Goal: Find specific page/section: Find specific page/section

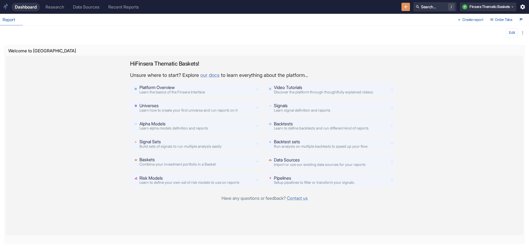
click at [144, 158] on p "Baskets" at bounding box center [177, 160] width 76 height 7
click at [144, 157] on p "Baskets" at bounding box center [177, 160] width 76 height 7
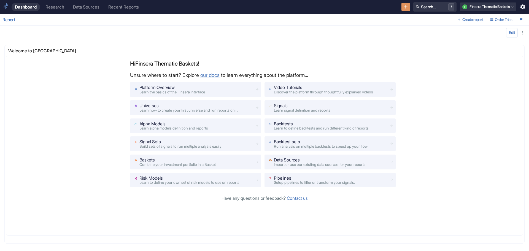
click at [61, 8] on div "Research" at bounding box center [54, 6] width 19 height 5
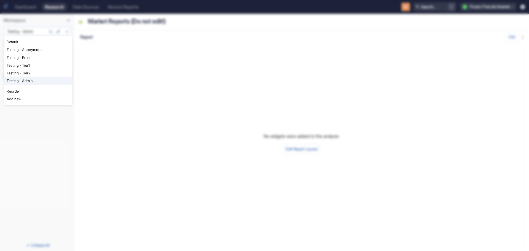
click at [66, 30] on body "Dashboard Research Data Sources Recent Reports Search... / F Finsera Thematic B…" at bounding box center [264, 125] width 529 height 251
click at [53, 79] on li "Testing - Admin" at bounding box center [38, 81] width 68 height 8
click at [66, 29] on body "Dashboard Research Data Sources Recent Reports Search... / F Finsera Thematic B…" at bounding box center [264, 125] width 529 height 251
click at [60, 55] on li "Testing - Free" at bounding box center [38, 58] width 68 height 8
type input "1127"
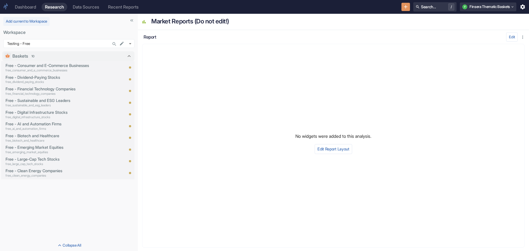
drag, startPoint x: 73, startPoint y: 92, endPoint x: 149, endPoint y: 102, distance: 75.8
click at [34, 67] on p "Free - Consumer and E-Commerce Businesses" at bounding box center [57, 66] width 103 height 6
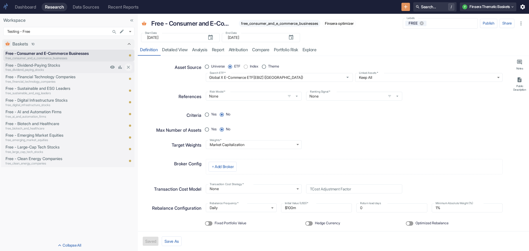
type textarea "x"
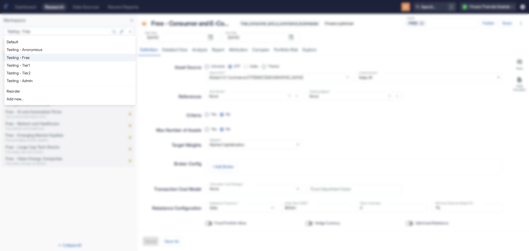
click at [130, 30] on body "Dashboard Research Data Sources Recent Reports Search... / F Finsera Thematic B…" at bounding box center [264, 125] width 529 height 251
click at [114, 67] on li "Testing - Tier1" at bounding box center [69, 65] width 131 height 8
type input "1128"
type textarea "x"
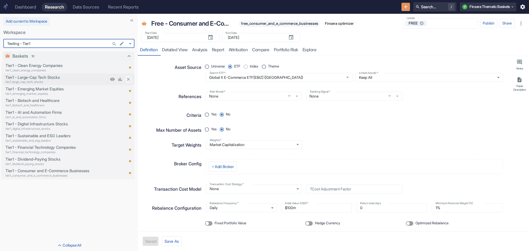
click at [38, 78] on p "Tier1 - Large-Cap Tech Stocks" at bounding box center [57, 77] width 103 height 6
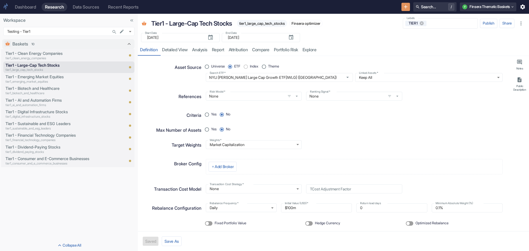
type textarea "x"
click at [20, 3] on link "Dashboard" at bounding box center [26, 7] width 28 height 9
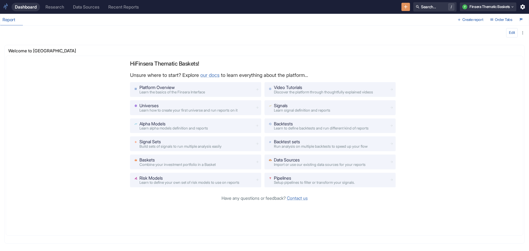
click at [56, 6] on div "Research" at bounding box center [54, 6] width 19 height 5
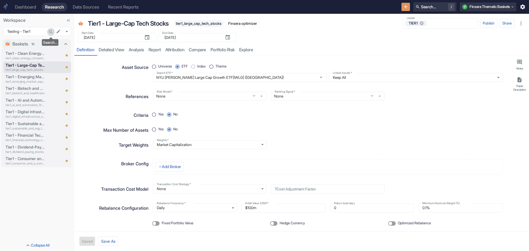
click at [50, 31] on icon "Search..." at bounding box center [50, 31] width 5 height 5
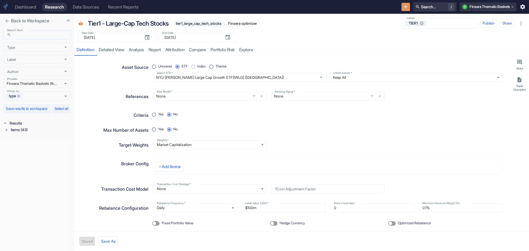
click at [37, 37] on input "Search Term" at bounding box center [42, 34] width 58 height 9
click at [5, 18] on button "close" at bounding box center [7, 21] width 8 height 8
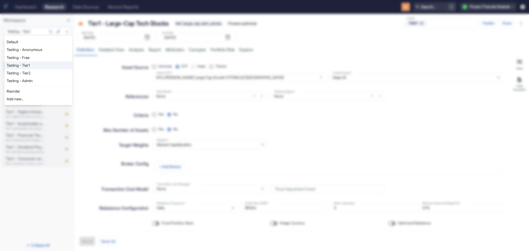
click at [65, 29] on body "Dashboard Research Data Sources Recent Reports Search... / F Finsera Thematic B…" at bounding box center [264, 125] width 529 height 251
click at [55, 47] on li "Testing - Anonymous" at bounding box center [38, 50] width 68 height 8
type textarea "x"
type input "1126"
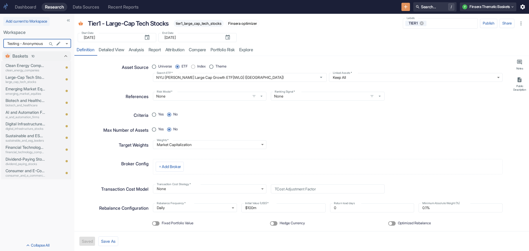
type textarea "x"
click at [67, 43] on body "Dashboard Research Data Sources Recent Reports Search... / F Finsera Thematic B…" at bounding box center [264, 125] width 529 height 251
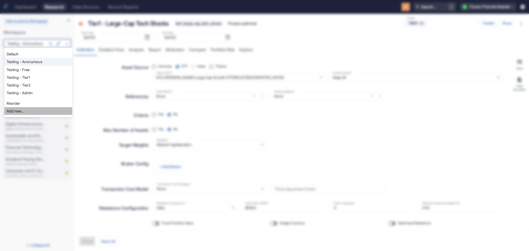
click at [46, 112] on li "Add new..." at bounding box center [38, 111] width 68 height 8
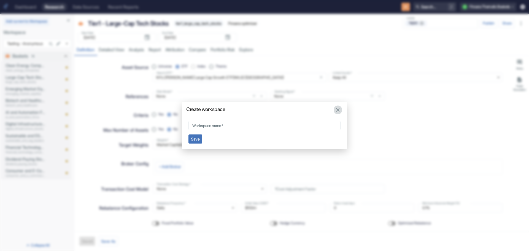
click at [338, 110] on icon "button" at bounding box center [338, 110] width 6 height 6
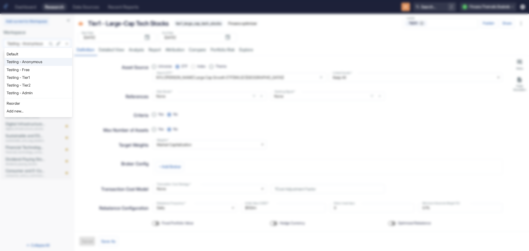
click at [65, 41] on body "Dashboard Research Data Sources Recent Reports Search... / F Finsera Thematic B…" at bounding box center [264, 125] width 529 height 251
click at [40, 202] on div at bounding box center [264, 125] width 529 height 251
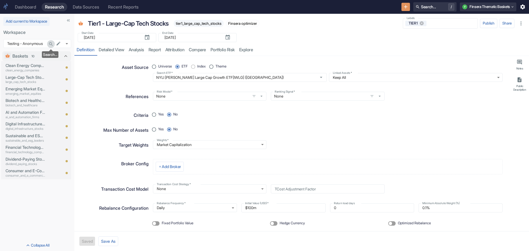
click at [51, 42] on icon "Search..." at bounding box center [51, 44] width 4 height 4
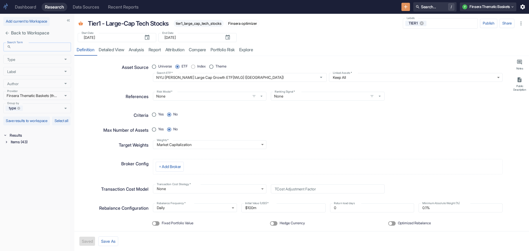
click at [26, 49] on input "Search Term" at bounding box center [42, 46] width 58 height 9
click at [32, 49] on input "thematic" at bounding box center [42, 46] width 58 height 9
type input "thematic1"
